Goal: Task Accomplishment & Management: Use online tool/utility

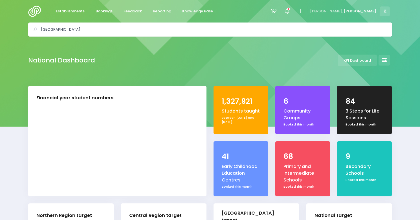
select select "5"
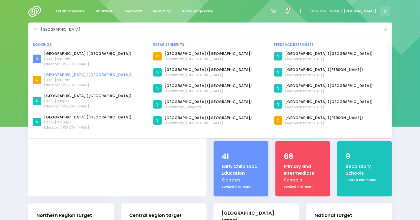
type input "[GEOGRAPHIC_DATA]"
click at [68, 73] on link "[GEOGRAPHIC_DATA] ([GEOGRAPHIC_DATA])" at bounding box center [87, 75] width 87 height 6
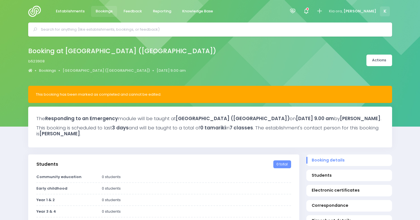
select select "5"
click at [381, 64] on link "Actions" at bounding box center [379, 61] width 26 height 12
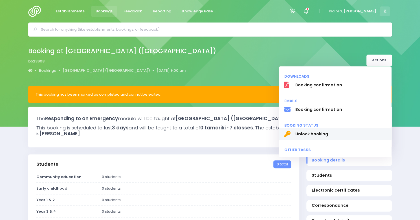
click at [307, 136] on span "Unlock booking" at bounding box center [340, 134] width 91 height 6
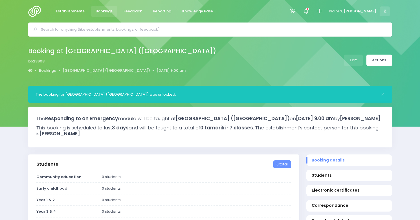
select select "5"
click at [134, 33] on input "text" at bounding box center [212, 29] width 343 height 8
paste input "[GEOGRAPHIC_DATA]"
type input "[GEOGRAPHIC_DATA]"
